Goal: Task Accomplishment & Management: Complete application form

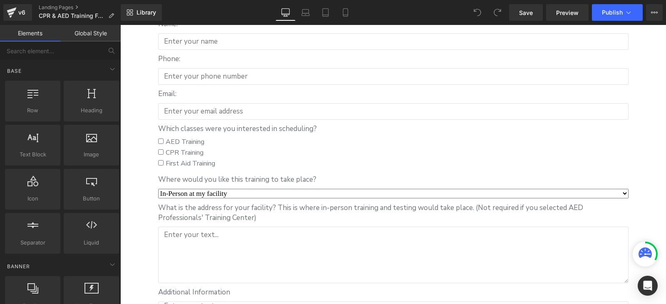
scroll to position [333, 0]
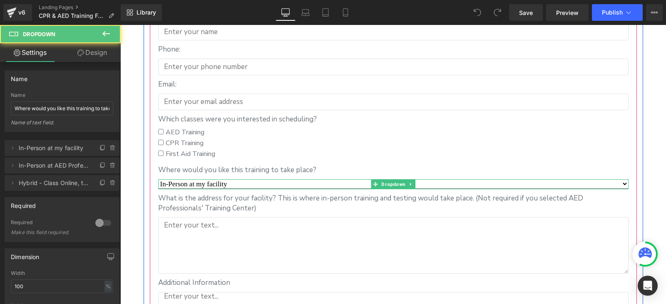
click at [217, 183] on select "In-Person at my facility In-Person at AED Professionals' Training Center in [GE…" at bounding box center [393, 184] width 470 height 10
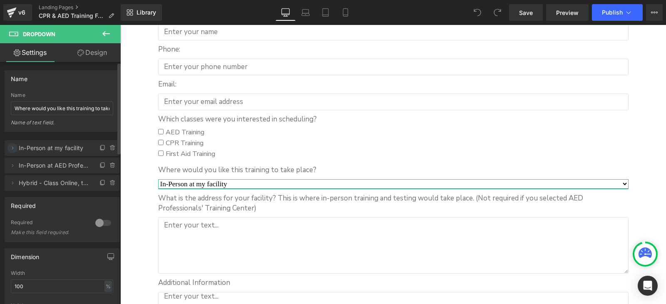
click at [12, 146] on icon at bounding box center [12, 148] width 7 height 7
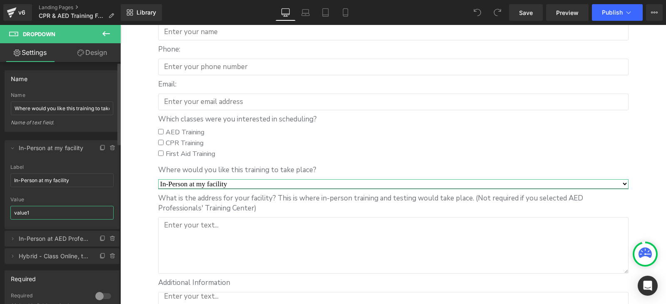
click at [36, 215] on input "value1" at bounding box center [61, 213] width 103 height 14
click at [47, 187] on input "In-Person at my facility" at bounding box center [61, 181] width 103 height 14
click at [47, 184] on input "In-Person at my facility" at bounding box center [61, 181] width 103 height 14
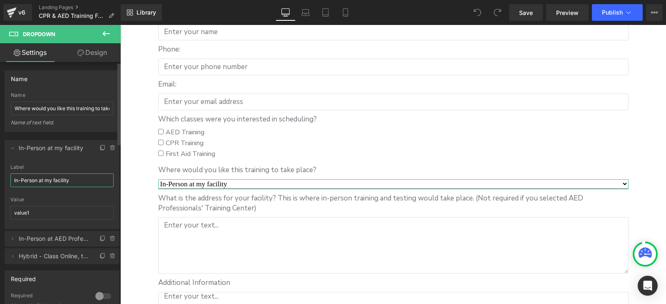
click at [47, 184] on input "In-Person at my facility" at bounding box center [61, 181] width 103 height 14
click at [52, 214] on input "value1" at bounding box center [61, 213] width 103 height 14
paste input "In-Person at my facility"
click at [53, 212] on input "value1In-Person at my facility" at bounding box center [61, 213] width 103 height 14
drag, startPoint x: 85, startPoint y: 214, endPoint x: 5, endPoint y: 212, distance: 80.4
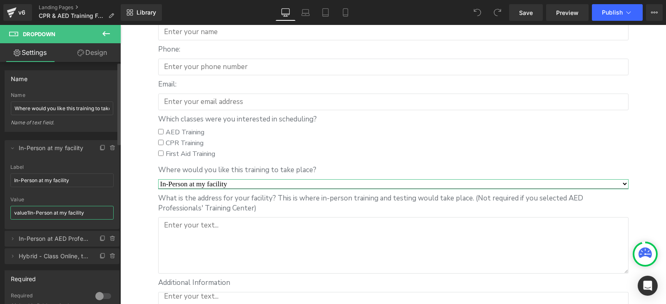
click at [0, 214] on html "You are previewing how the will restyle your page. You can not edit Elements in…" at bounding box center [333, 152] width 666 height 304
paste input "text"
type input "In-Person at my facility"
click at [13, 242] on icon at bounding box center [12, 239] width 7 height 7
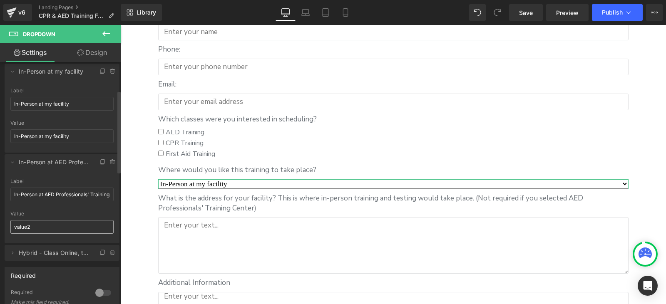
scroll to position [83, 0]
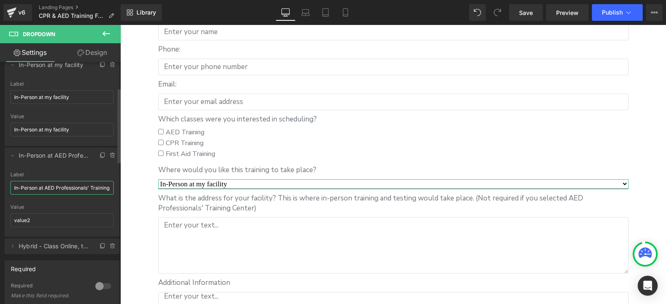
click at [64, 190] on input "In-Person at AED Professionals' Training Center in [GEOGRAPHIC_DATA], [GEOGRAPH…" at bounding box center [61, 188] width 103 height 14
click at [63, 218] on input "value2" at bounding box center [61, 221] width 103 height 14
paste input "In-Person at AED Professionals' Training Center in [GEOGRAPHIC_DATA], [GEOGRAPH…"
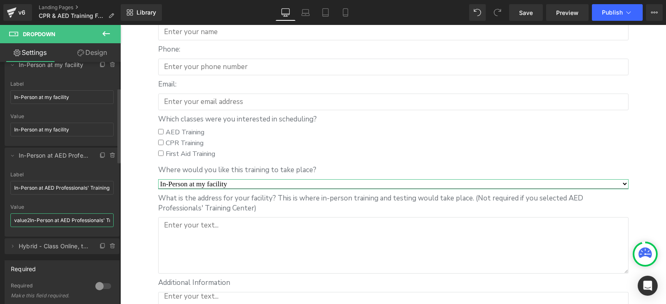
scroll to position [0, 69]
click at [63, 219] on input "value2In-Person at AED Professionals' Training Center in [GEOGRAPHIC_DATA], [GE…" at bounding box center [61, 221] width 103 height 14
paste input "text"
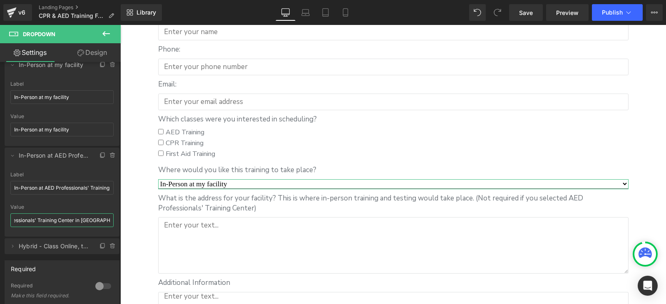
scroll to position [0, 0]
drag, startPoint x: 99, startPoint y: 219, endPoint x: -27, endPoint y: 223, distance: 125.8
click at [0, 223] on html "You are previewing how the will restyle your page. You can not edit Elements in…" at bounding box center [333, 152] width 666 height 304
type input "In-Person at AED Professionals' Training Center in [GEOGRAPHIC_DATA], [GEOGRAPH…"
drag, startPoint x: 17, startPoint y: 240, endPoint x: 15, endPoint y: 244, distance: 4.9
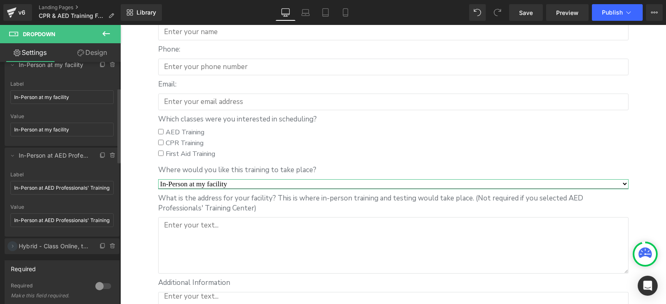
click at [17, 240] on li "Delete Cancel Hybrid - Class Online, test in person at my facility Hybrid - Cla…" at bounding box center [62, 246] width 115 height 16
click at [14, 245] on icon at bounding box center [12, 246] width 7 height 7
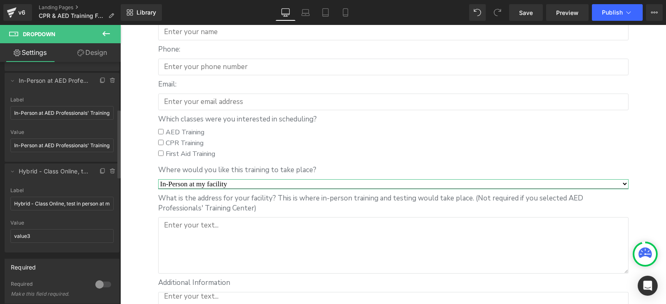
scroll to position [166, 0]
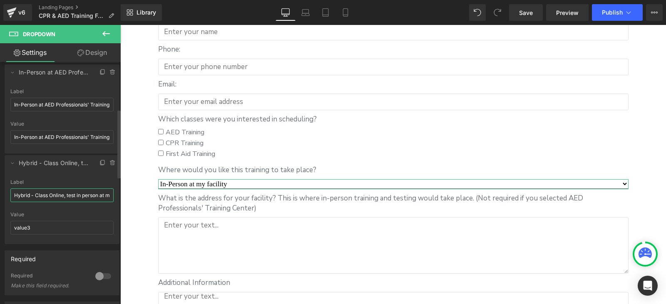
click at [76, 197] on input "Hybrid - Class Online, test in person at my facility" at bounding box center [61, 196] width 103 height 14
drag, startPoint x: 60, startPoint y: 228, endPoint x: 0, endPoint y: 226, distance: 60.0
click at [0, 226] on div "In-Person at my facility => In-Person at my facility In-Person at AED Professio…" at bounding box center [62, 104] width 124 height 279
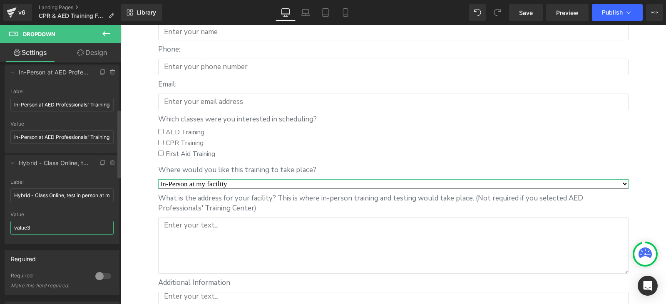
paste input "Hybrid - Class Online, test in person at my facility"
type input "Hybrid - Class Online, test in person at my facility"
click at [67, 239] on div at bounding box center [61, 241] width 103 height 5
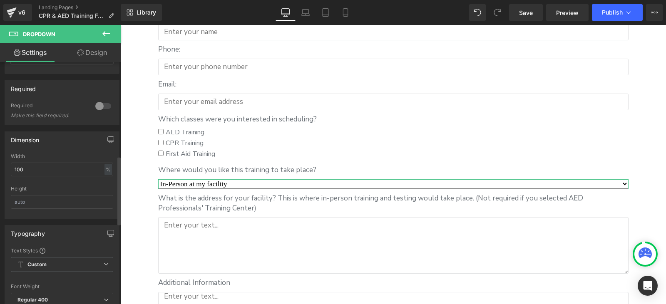
scroll to position [333, 0]
click at [103, 113] on div at bounding box center [103, 109] width 20 height 13
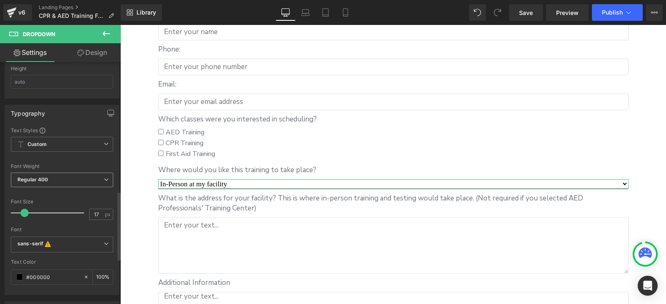
scroll to position [458, 0]
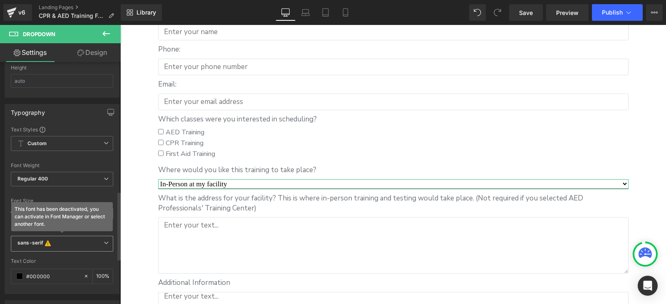
click at [82, 244] on b "sans-serif This font has been deactivated, you can activate in Font Manager or …" at bounding box center [60, 244] width 86 height 8
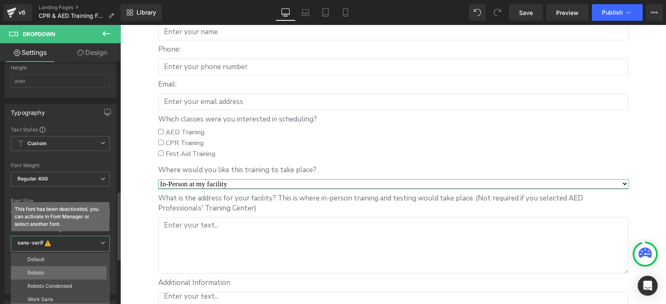
click at [55, 269] on li "Roboto" at bounding box center [62, 272] width 103 height 13
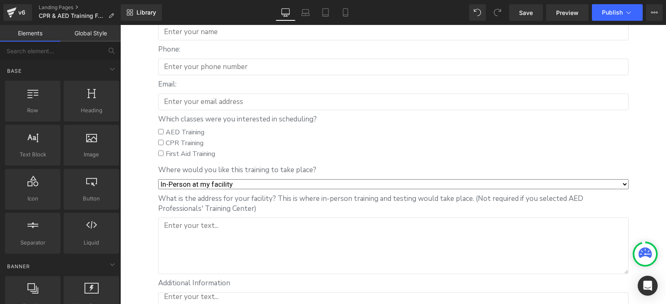
click at [137, 186] on div "Schedule training Heading Hero Banner To schedule training, please fill out the…" at bounding box center [393, 145] width 546 height 748
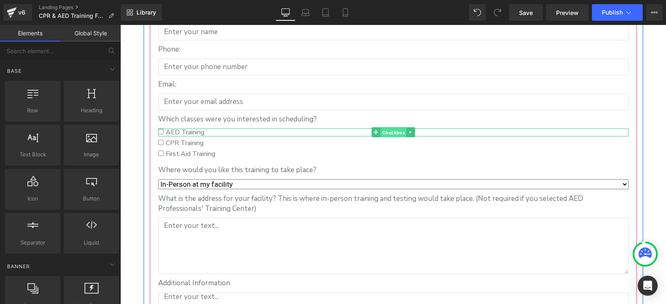
click at [382, 135] on span "Checkbox" at bounding box center [393, 133] width 26 height 10
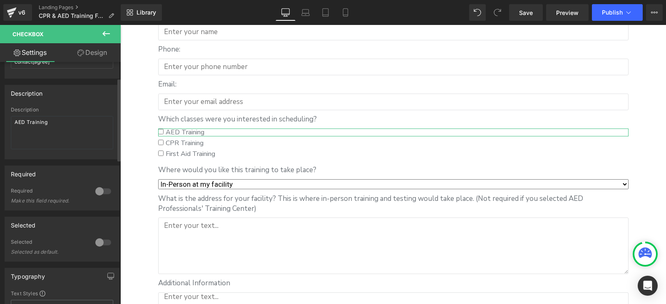
scroll to position [0, 0]
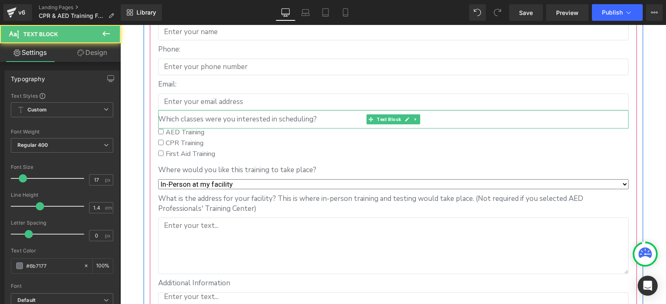
click at [196, 125] on div "Which classes were you interested in scheduling?" at bounding box center [393, 119] width 470 height 18
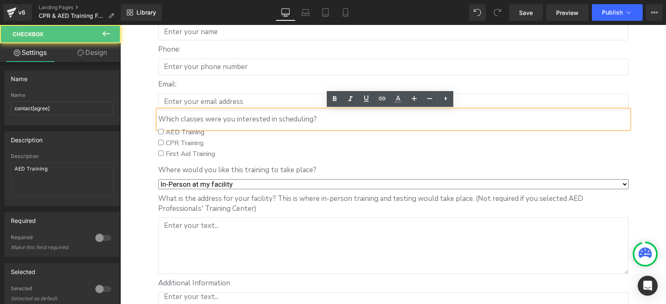
click at [214, 133] on label "AED Training" at bounding box center [393, 132] width 470 height 7
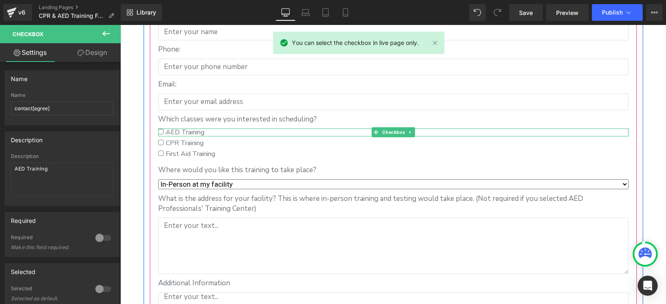
click at [202, 132] on label "AED Training" at bounding box center [393, 132] width 470 height 7
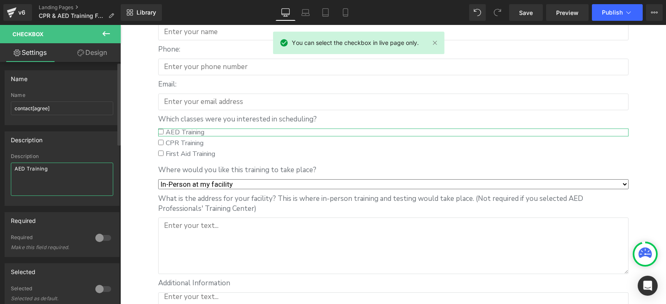
click at [64, 174] on textarea "AED Training" at bounding box center [62, 179] width 102 height 33
click at [57, 109] on input "contact[agree]" at bounding box center [62, 109] width 102 height 14
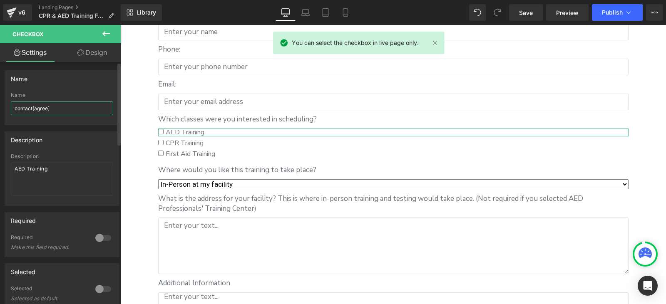
click at [57, 109] on input "contact[agree]" at bounding box center [62, 109] width 102 height 14
paste input "AED Training"
type input "AED Training"
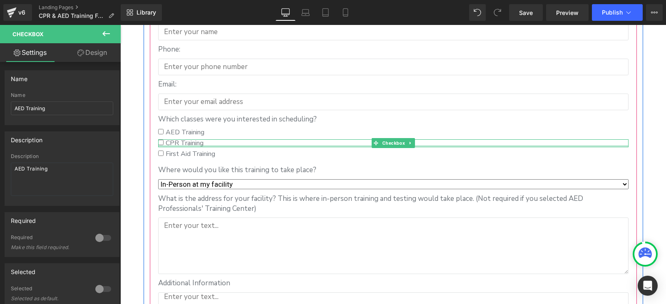
click at [197, 146] on div at bounding box center [393, 146] width 470 height 2
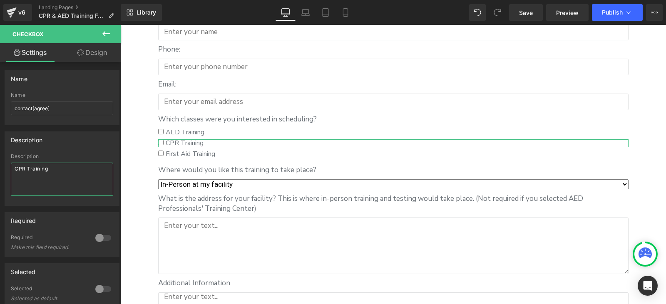
drag, startPoint x: 72, startPoint y: 165, endPoint x: 0, endPoint y: 165, distance: 72.4
click at [0, 165] on html "Checkbox You are previewing how the will restyle your page. You can not edit El…" at bounding box center [333, 152] width 666 height 304
click at [66, 109] on input "contact[agree]" at bounding box center [62, 109] width 102 height 14
drag, startPoint x: 66, startPoint y: 109, endPoint x: 6, endPoint y: 110, distance: 60.0
click at [6, 110] on div "contact[agree] Name contact[agree]" at bounding box center [62, 108] width 114 height 32
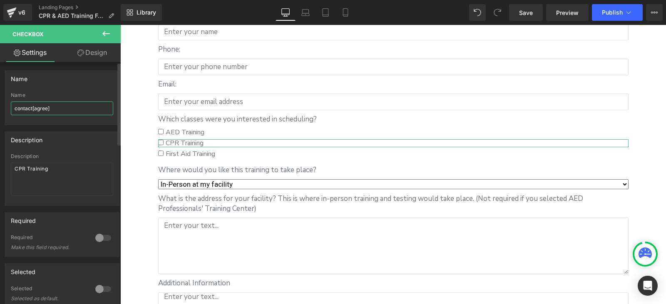
paste input "CPR Training"
type input "CPR Training"
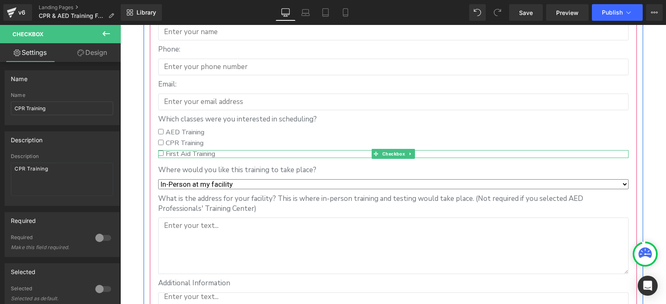
click at [202, 153] on span "First Aid Training" at bounding box center [190, 153] width 52 height 9
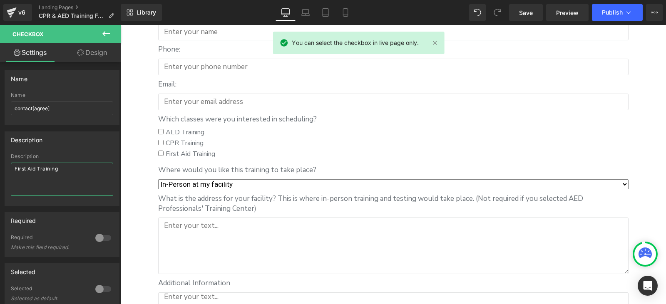
drag, startPoint x: 70, startPoint y: 168, endPoint x: -3, endPoint y: 164, distance: 73.4
click at [0, 164] on html "Checkbox You are previewing how the will restyle your page. You can not edit El…" at bounding box center [333, 152] width 666 height 304
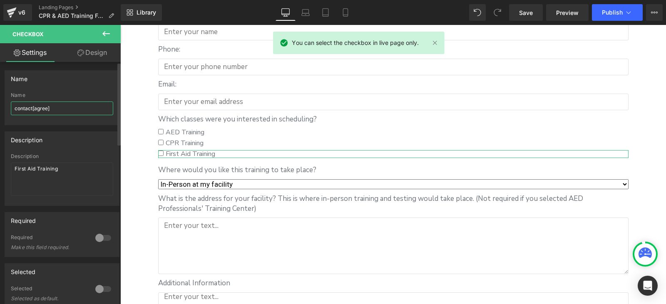
click at [59, 107] on input "contact[agree]" at bounding box center [62, 109] width 102 height 14
click at [64, 107] on input "contact[agree]" at bounding box center [62, 109] width 102 height 14
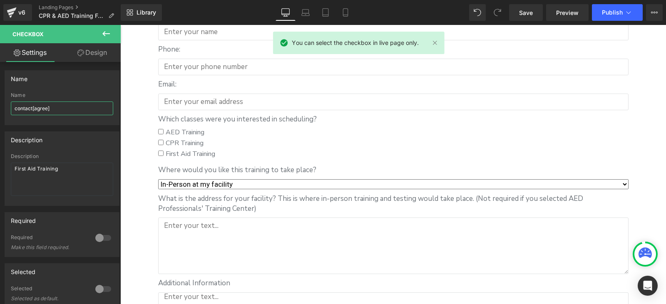
drag, startPoint x: 77, startPoint y: 109, endPoint x: -7, endPoint y: 111, distance: 83.7
click at [0, 111] on html "Checkbox You are previewing how the will restyle your page. You can not edit El…" at bounding box center [333, 152] width 666 height 304
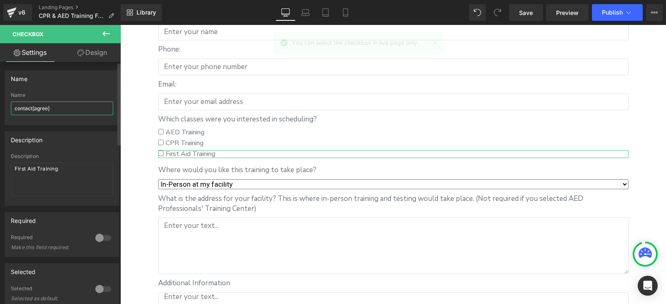
paste input "First Aid Training"
type input "First Aid Training"
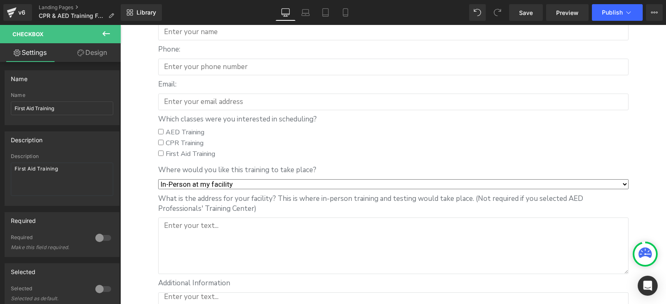
click at [134, 162] on div "Schedule training Heading Hero Banner To schedule training, please fill out the…" at bounding box center [393, 145] width 546 height 748
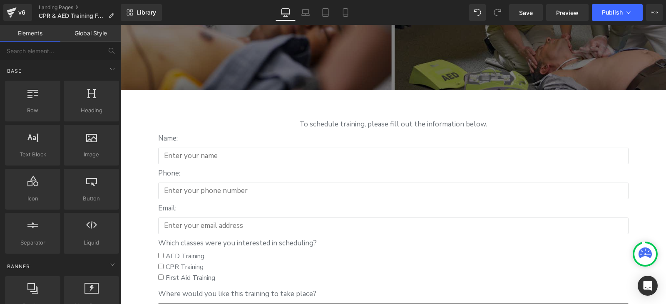
scroll to position [208, 0]
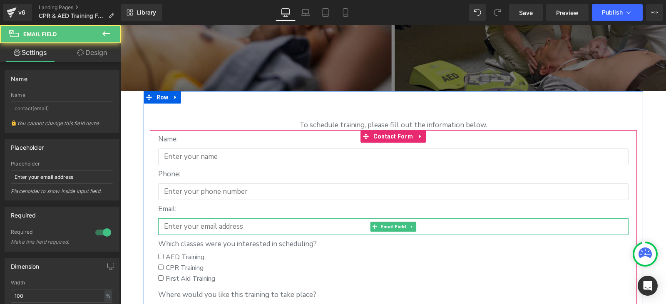
click at [204, 223] on input "email" at bounding box center [393, 227] width 470 height 17
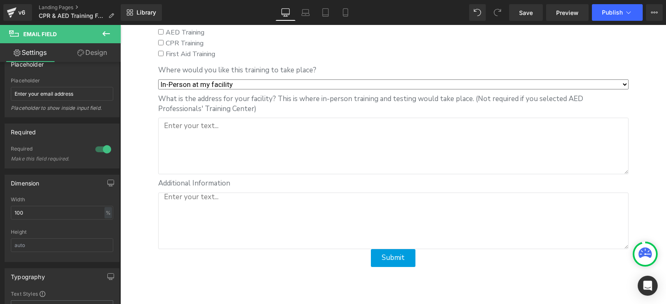
scroll to position [458, 0]
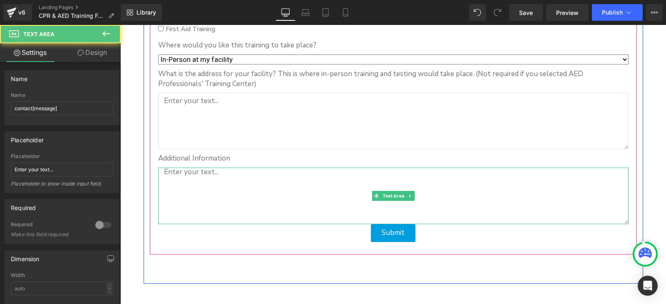
click at [186, 174] on textarea at bounding box center [393, 196] width 470 height 57
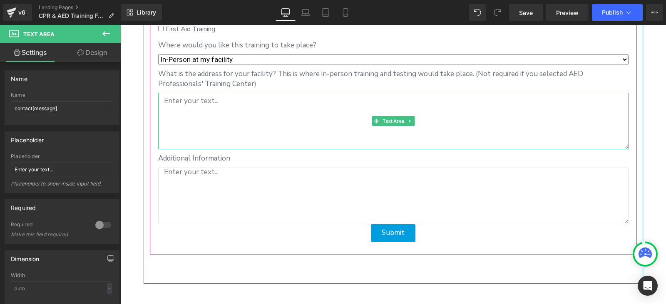
click at [202, 139] on textarea at bounding box center [393, 121] width 470 height 57
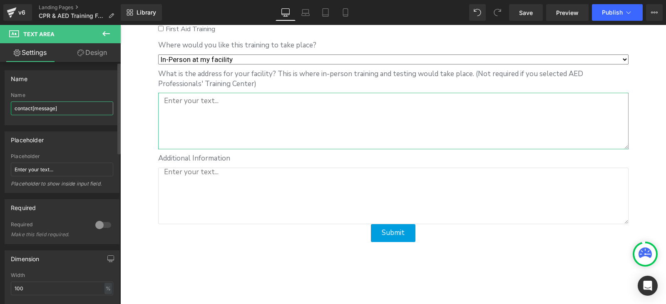
click at [67, 107] on input "contact[message]" at bounding box center [62, 109] width 102 height 14
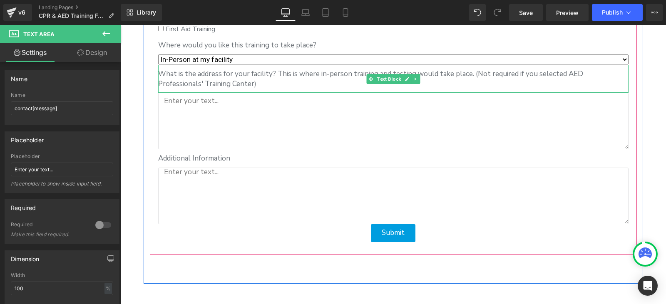
click at [189, 77] on p "What is the address for your facility? This is where in-person training and tes…" at bounding box center [393, 79] width 470 height 20
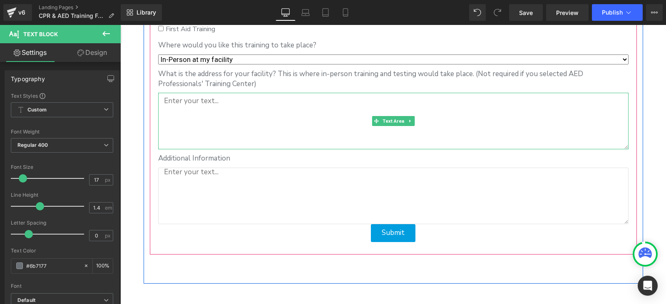
scroll to position [416, 0]
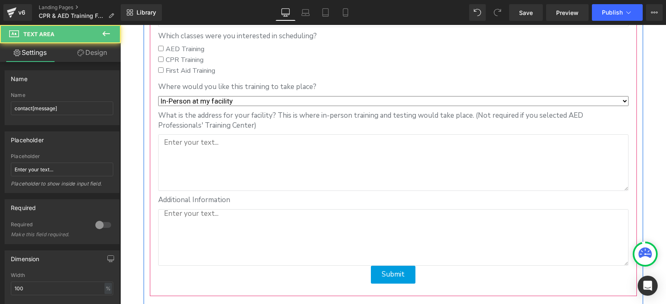
click at [198, 156] on textarea at bounding box center [393, 162] width 470 height 57
click at [224, 231] on textarea at bounding box center [393, 237] width 470 height 57
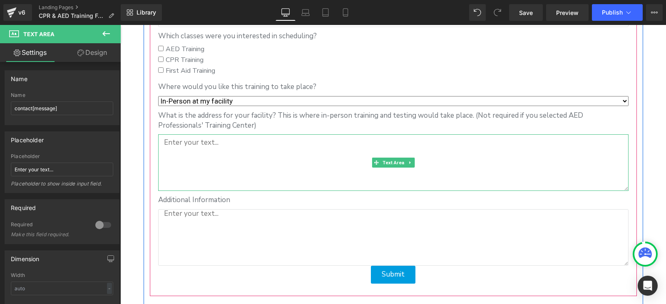
click at [220, 168] on textarea at bounding box center [393, 162] width 470 height 57
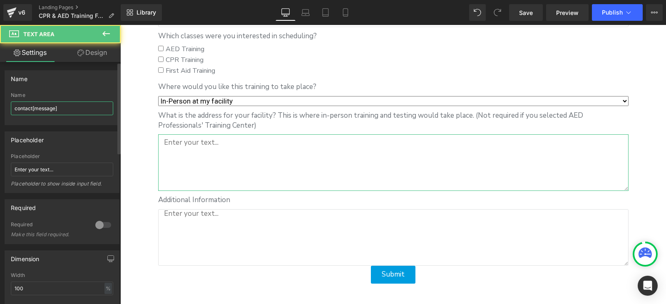
click at [70, 113] on input "contact[message]" at bounding box center [62, 109] width 102 height 14
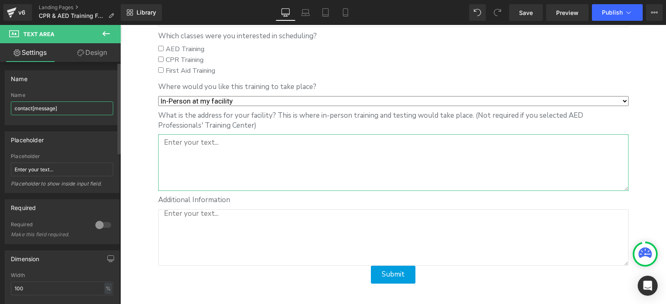
click at [70, 113] on input "contact[message]" at bounding box center [62, 109] width 102 height 14
type input "W"
type input "Facility Address"
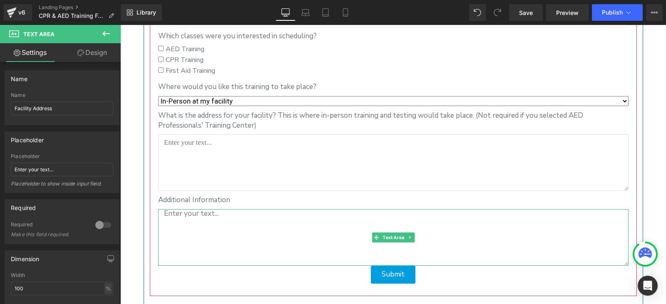
click at [211, 221] on textarea at bounding box center [393, 237] width 470 height 57
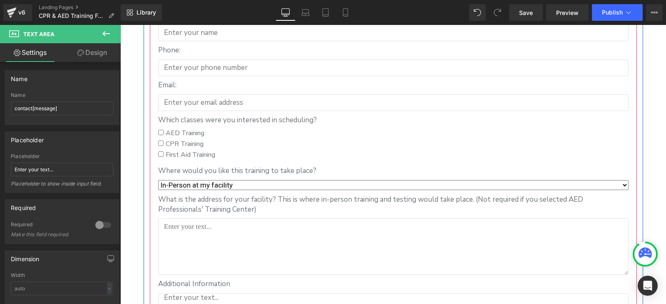
scroll to position [458, 0]
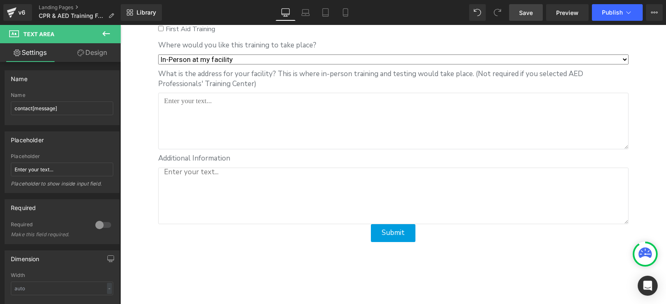
click at [524, 10] on span "Save" at bounding box center [526, 12] width 14 height 9
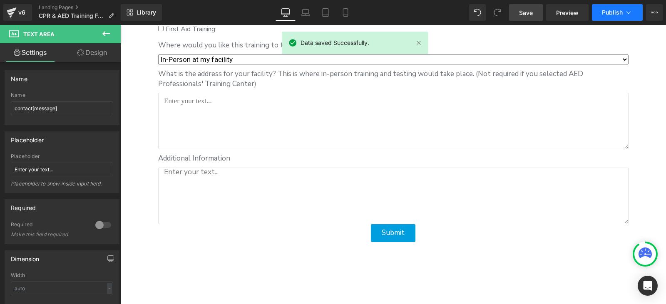
click at [610, 12] on span "Publish" at bounding box center [612, 12] width 21 height 7
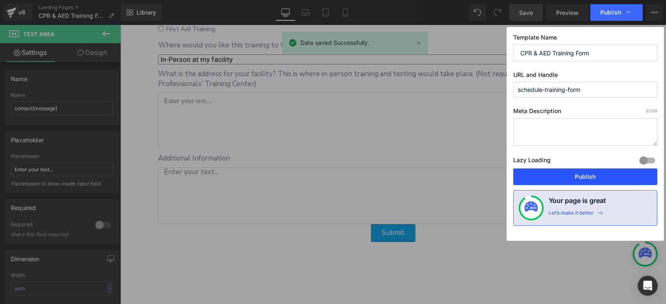
click at [598, 173] on button "Publish" at bounding box center [585, 177] width 144 height 17
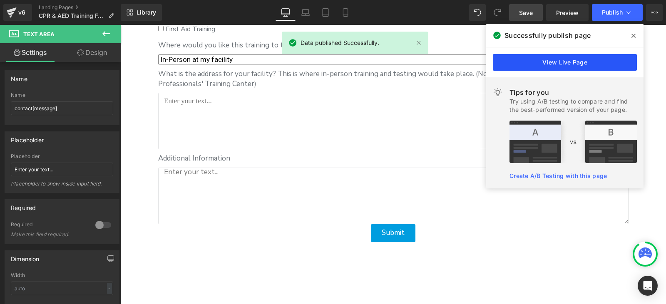
click at [559, 69] on link "View Live Page" at bounding box center [565, 62] width 144 height 17
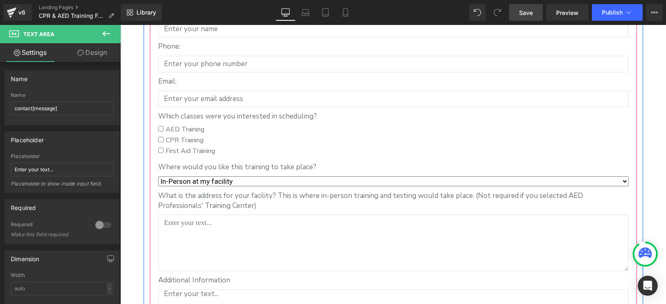
scroll to position [250, 0]
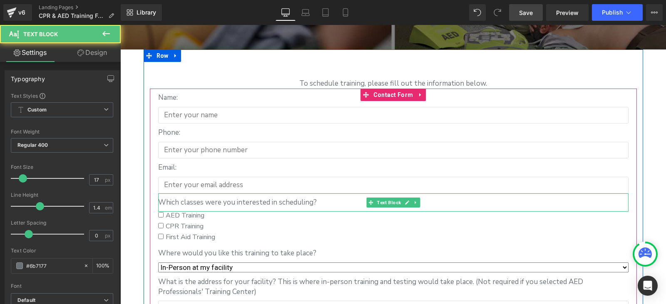
click at [216, 208] on p "Which classes were you interested in scheduling?" at bounding box center [393, 203] width 470 height 10
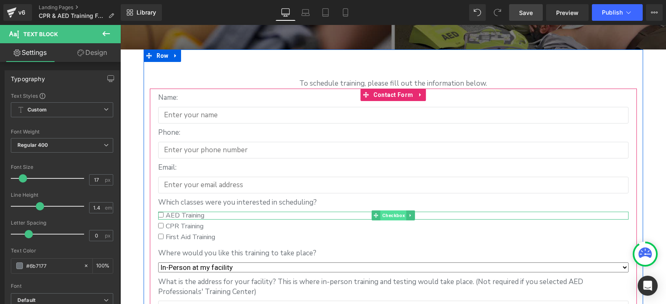
click at [383, 217] on span "Checkbox" at bounding box center [393, 216] width 26 height 10
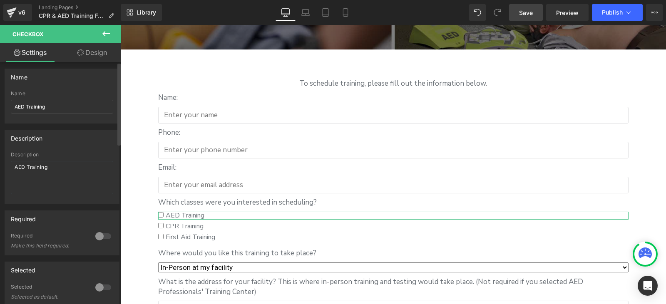
scroll to position [0, 0]
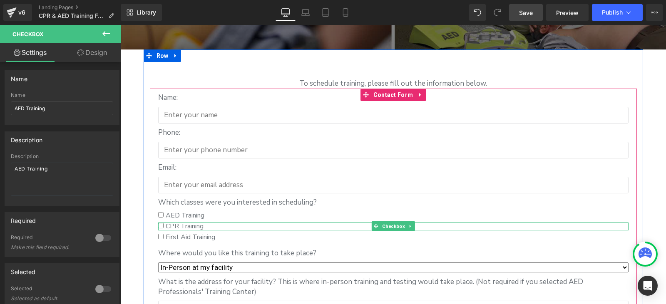
click at [183, 226] on span "CPR Training" at bounding box center [184, 226] width 40 height 9
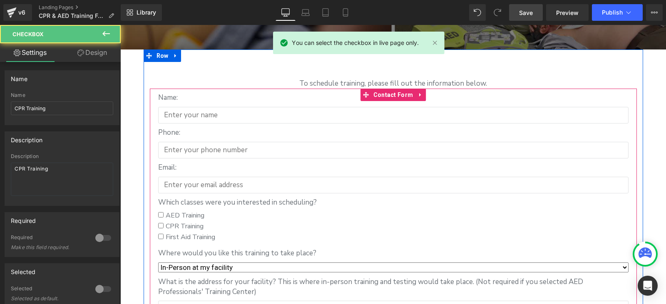
click at [189, 238] on span "First Aid Training" at bounding box center [190, 237] width 52 height 9
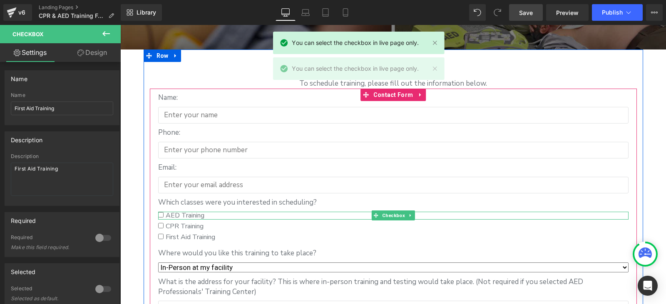
click at [180, 216] on span "AED Training" at bounding box center [184, 215] width 41 height 9
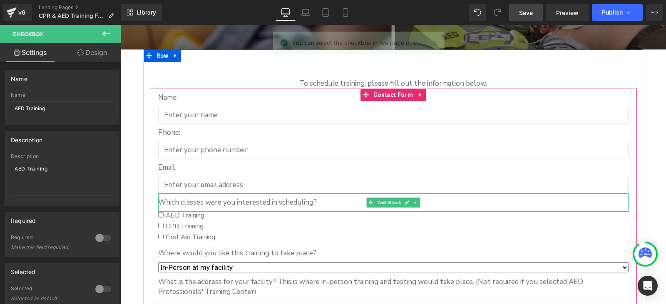
click at [226, 205] on p "Which classes were you interested in scheduling?" at bounding box center [393, 203] width 470 height 10
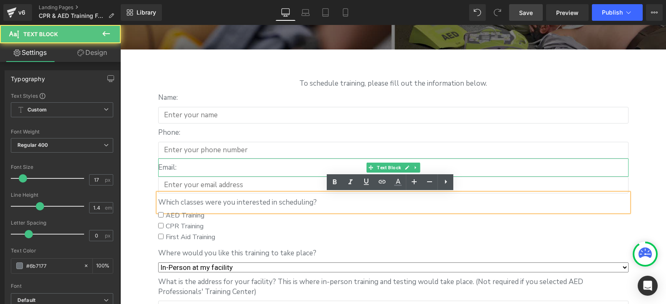
click at [167, 169] on p "Email:" at bounding box center [393, 168] width 470 height 10
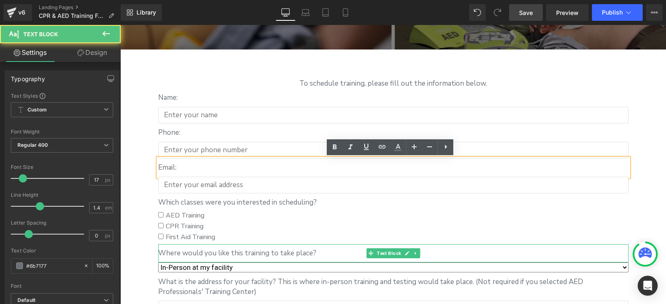
click at [211, 253] on p "Where would you like this training to take place?" at bounding box center [393, 253] width 470 height 10
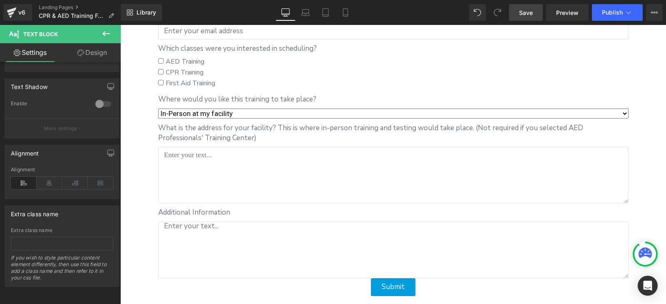
scroll to position [375, 0]
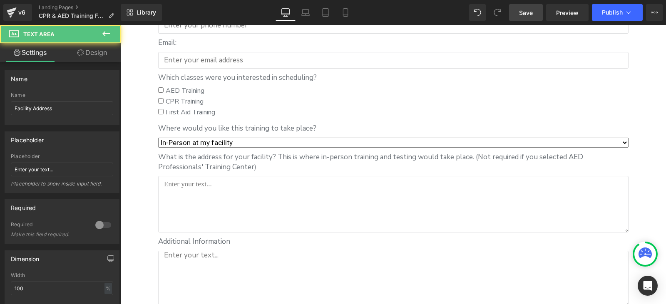
click at [186, 189] on textarea at bounding box center [393, 204] width 470 height 57
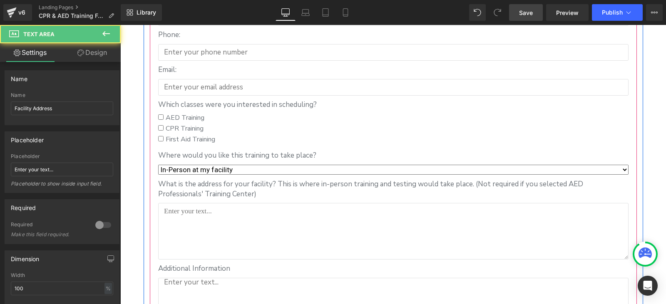
scroll to position [333, 0]
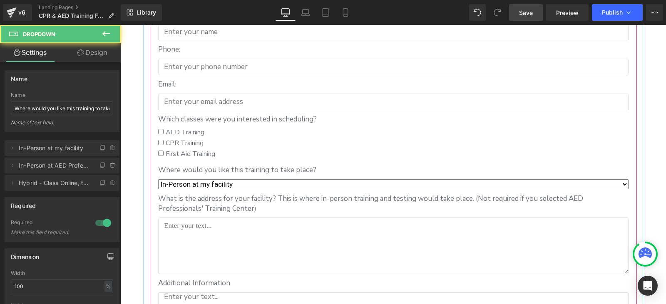
click at [196, 186] on select "In-Person at my facility In-Person at AED Professionals' Training Center in [GE…" at bounding box center [393, 184] width 470 height 10
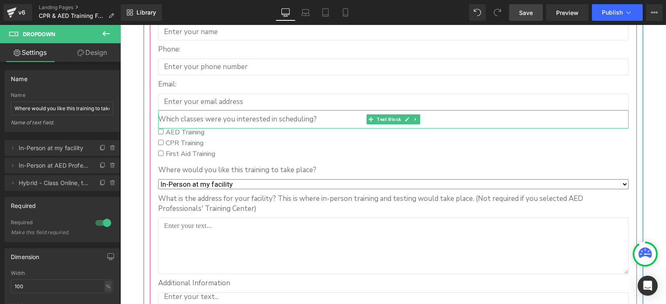
click at [215, 114] on p "Which classes were you interested in scheduling?" at bounding box center [393, 119] width 470 height 10
